Goal: Find specific page/section: Find specific page/section

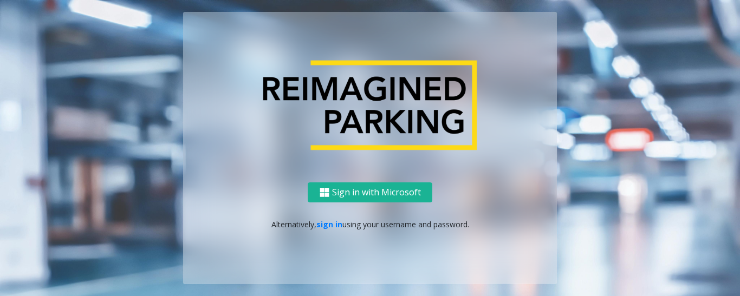
click at [331, 231] on div "Sign in with Microsoft Alternatively, sign in using your username and password." at bounding box center [370, 233] width 374 height 102
click at [332, 227] on link "sign in" at bounding box center [329, 224] width 26 height 10
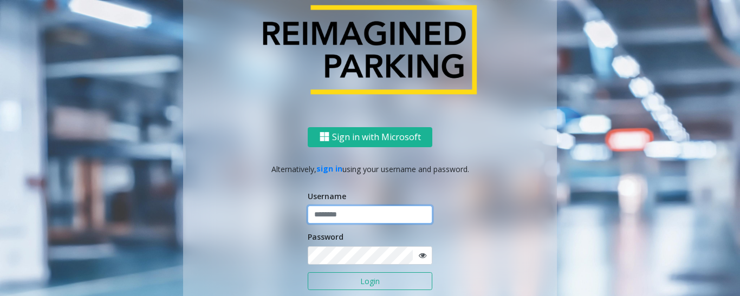
type input "*********"
click at [376, 281] on button "Login" at bounding box center [370, 281] width 125 height 18
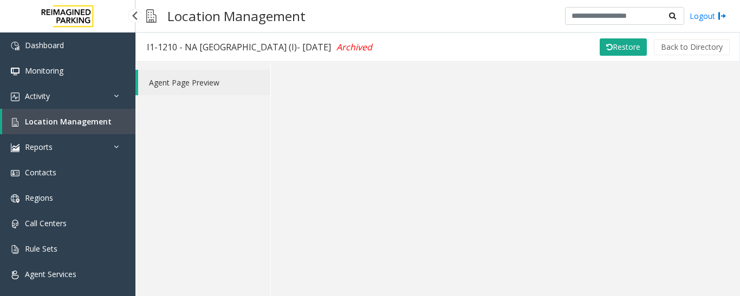
click at [111, 123] on link "Location Management" at bounding box center [68, 121] width 133 height 25
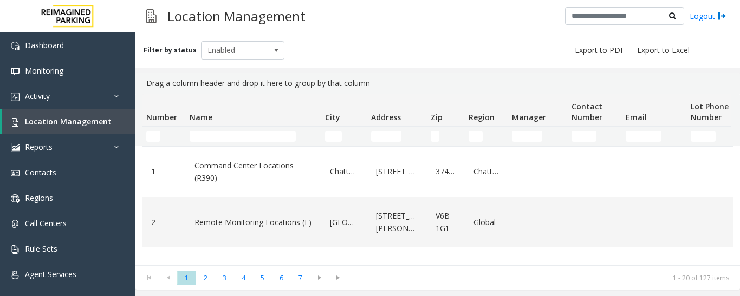
click at [220, 143] on td "Name Filter" at bounding box center [252, 136] width 135 height 19
click at [223, 139] on input "Name Filter" at bounding box center [243, 136] width 106 height 11
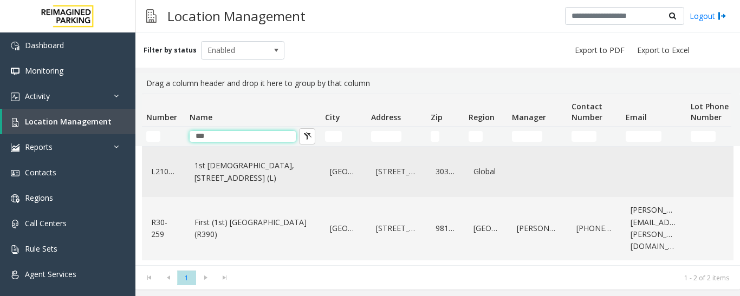
type input "***"
click at [252, 181] on link "1st [DEMOGRAPHIC_DATA], [STREET_ADDRESS] (L)" at bounding box center [253, 172] width 122 height 30
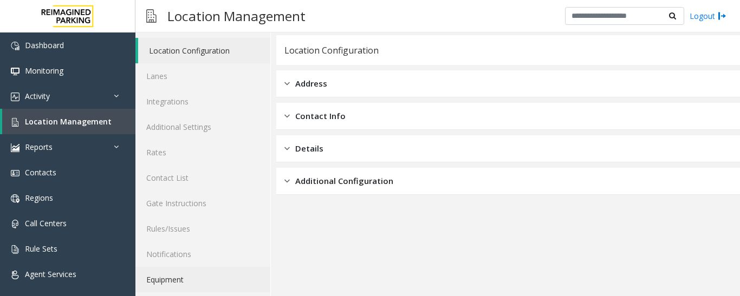
scroll to position [61, 0]
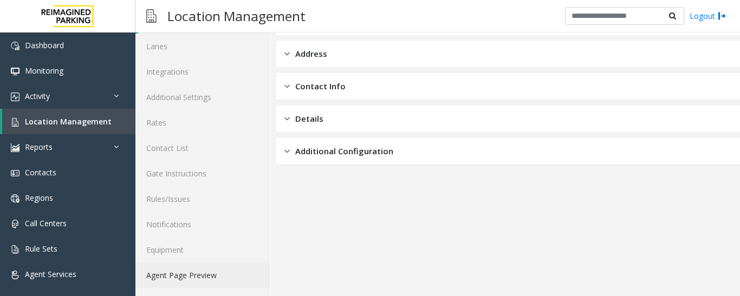
click at [233, 275] on link "Agent Page Preview" at bounding box center [202, 275] width 135 height 25
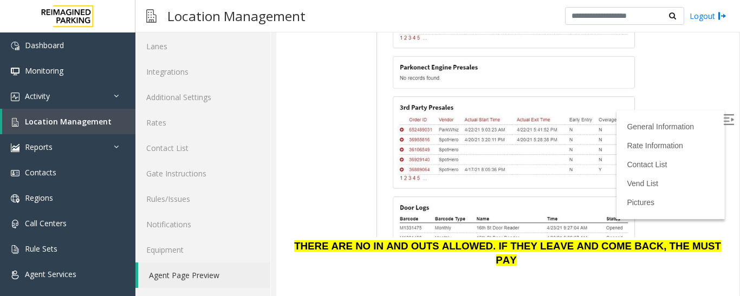
scroll to position [1570, 0]
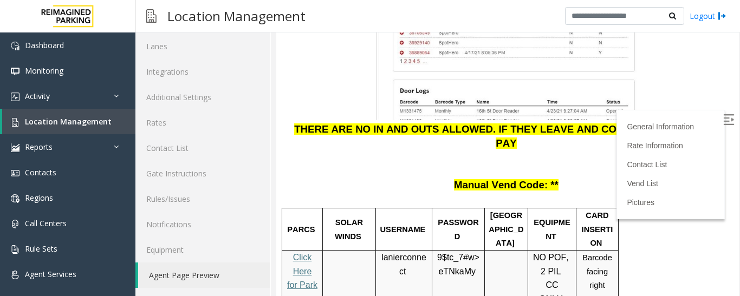
click at [296, 253] on link "Click Here for Parkonect Access" at bounding box center [302, 285] width 30 height 64
click at [415, 253] on span "lanierconnect" at bounding box center [403, 265] width 45 height 24
click at [723, 120] on img at bounding box center [728, 119] width 11 height 11
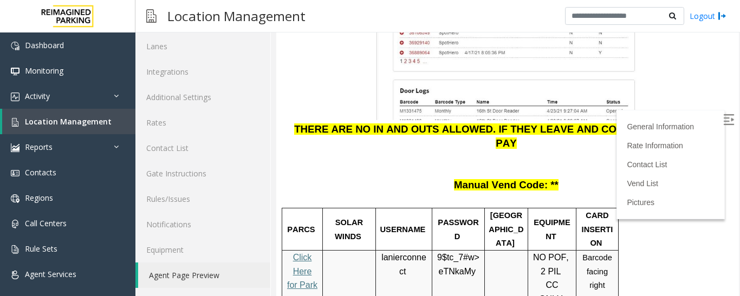
click at [458, 251] on p "9$tc_7#w> eTNkaMy" at bounding box center [458, 265] width 44 height 28
